Goal: Find specific page/section: Find specific page/section

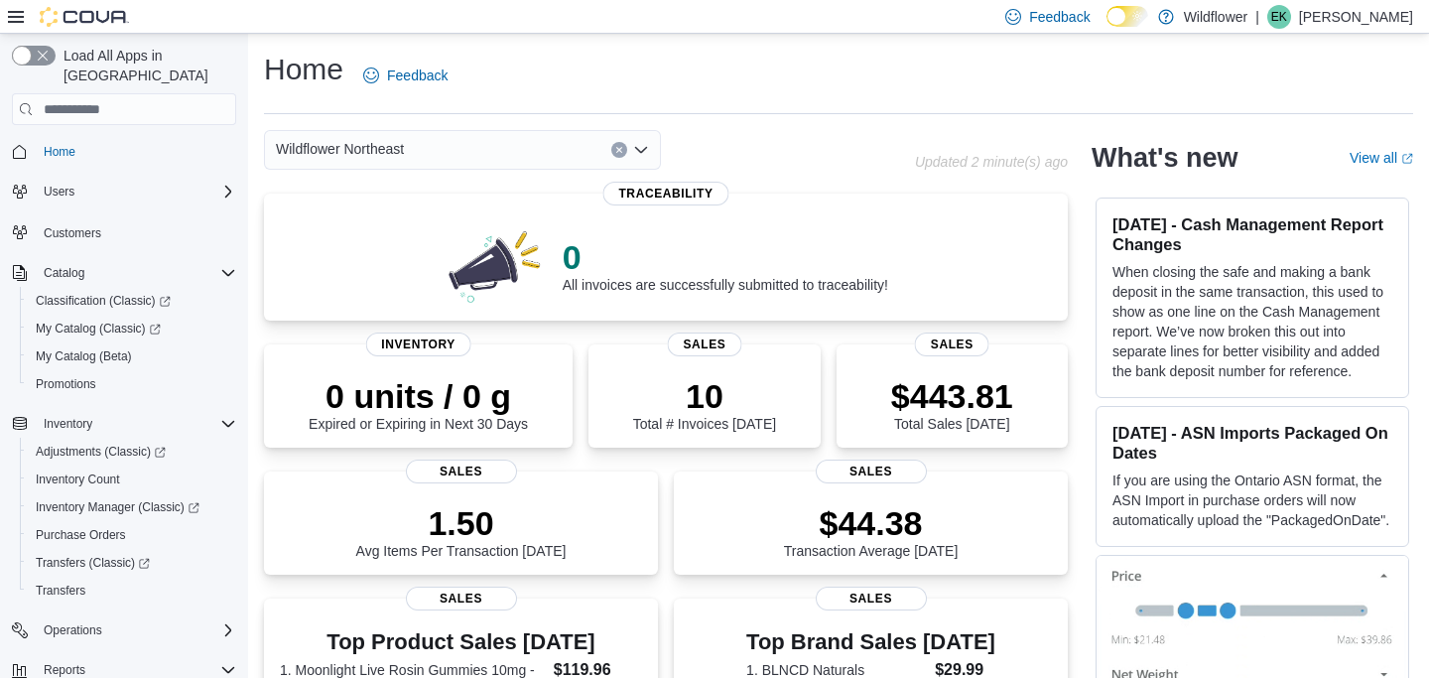
click at [374, 158] on span "Wildflower Northeast" at bounding box center [340, 149] width 128 height 24
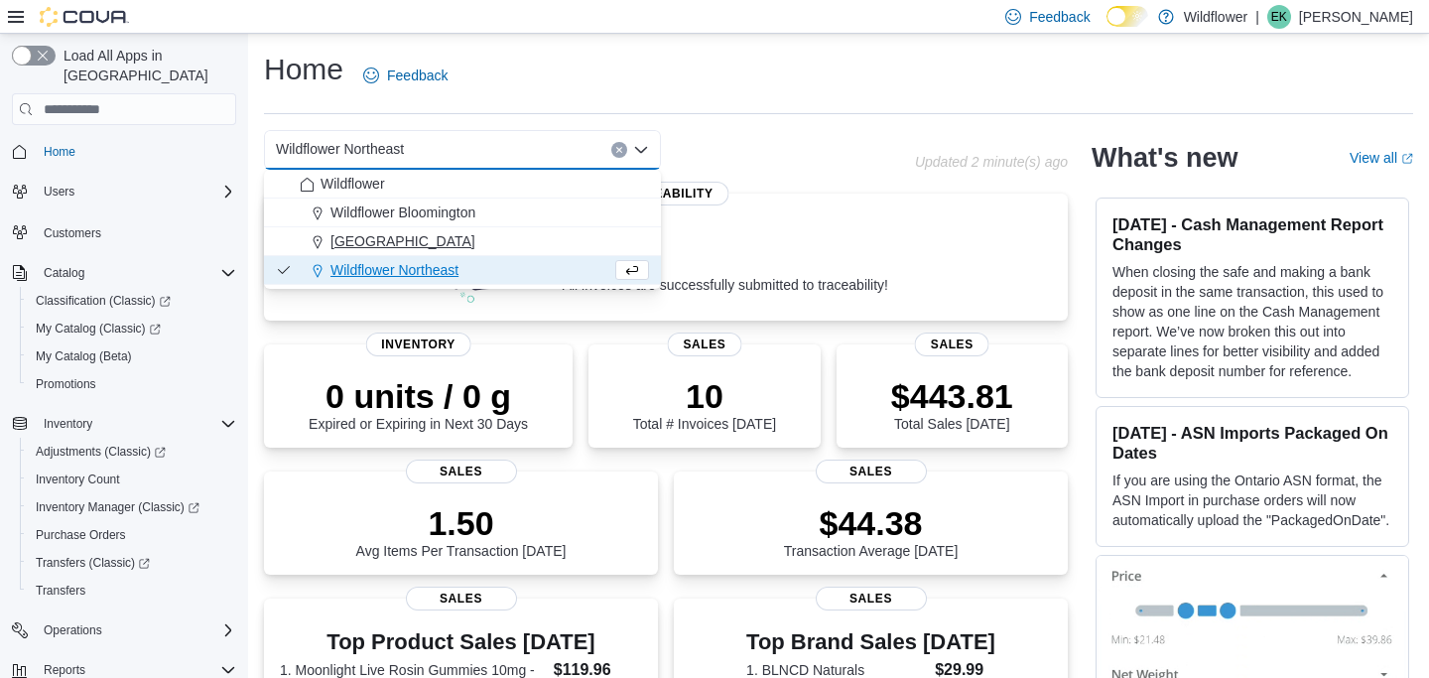
click at [385, 233] on span "Wildflower North Loop" at bounding box center [403, 241] width 145 height 20
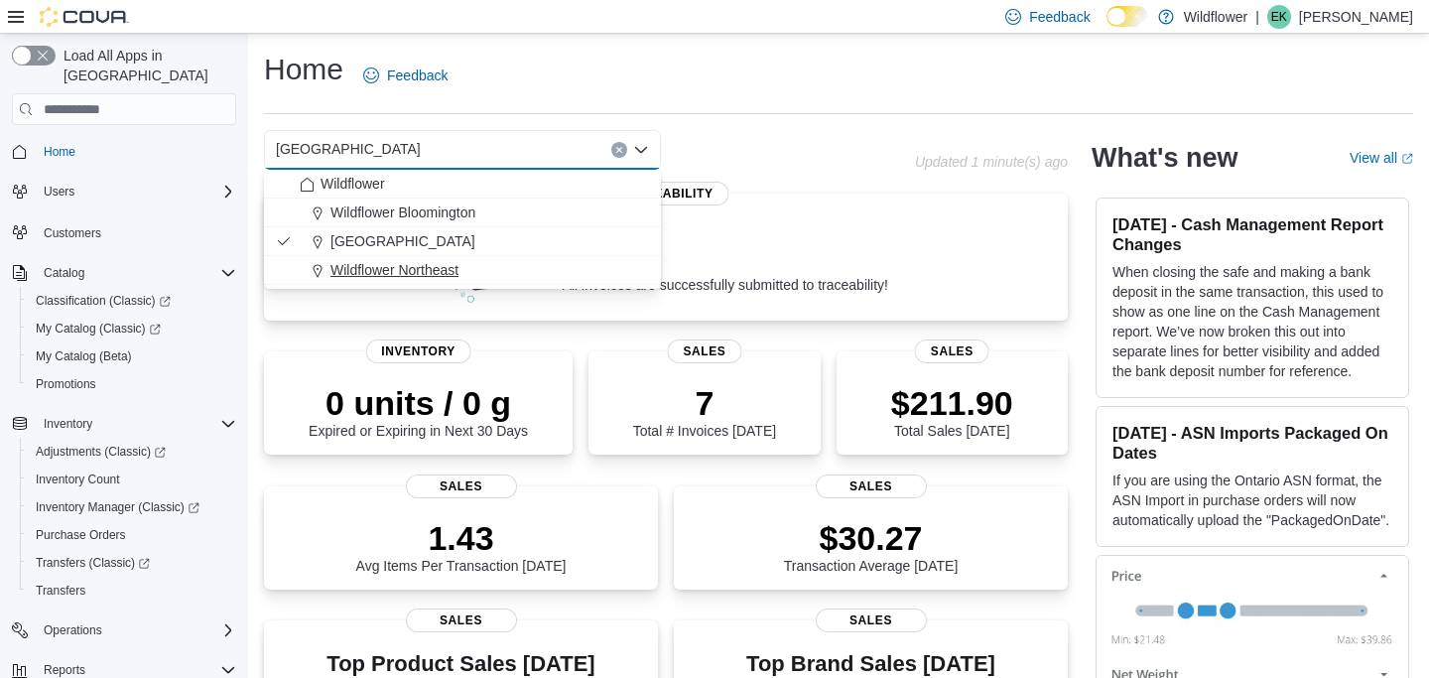
click at [455, 264] on span "Wildflower Northeast" at bounding box center [395, 270] width 128 height 20
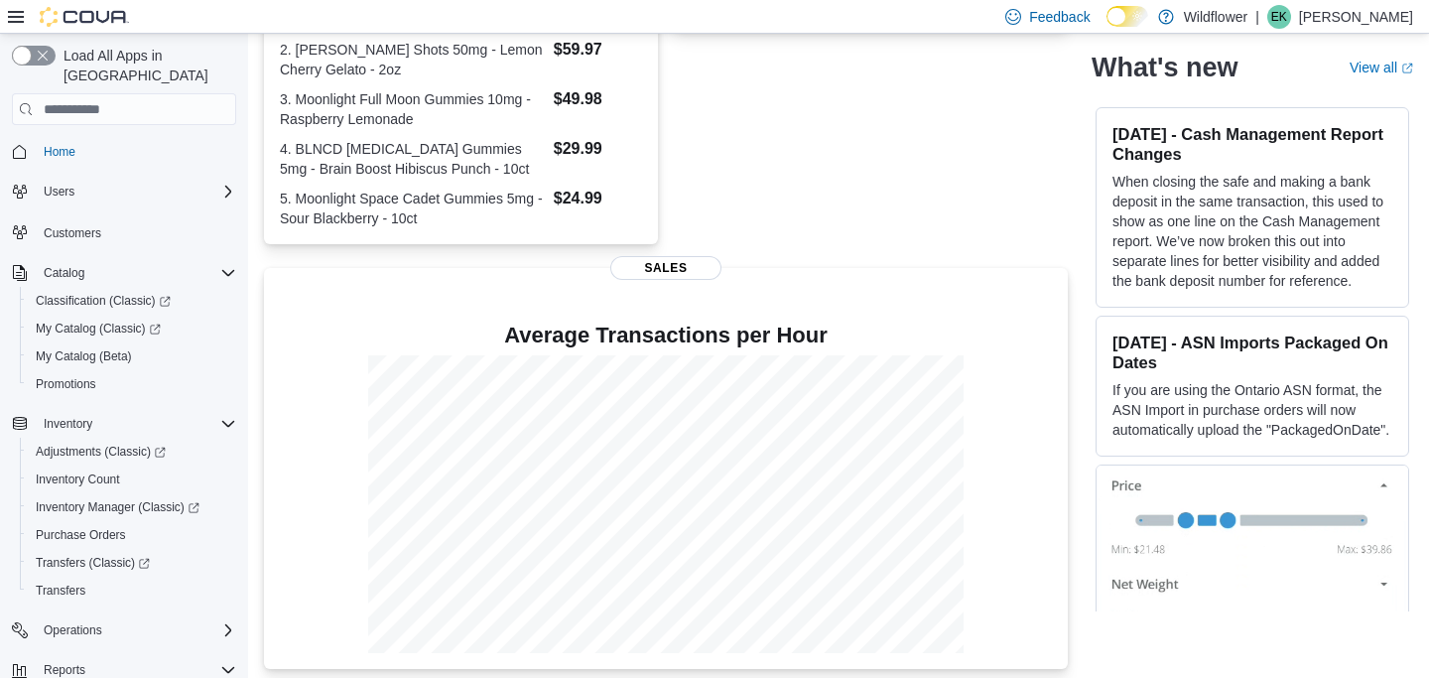
scroll to position [682, 0]
